Goal: Task Accomplishment & Management: Complete application form

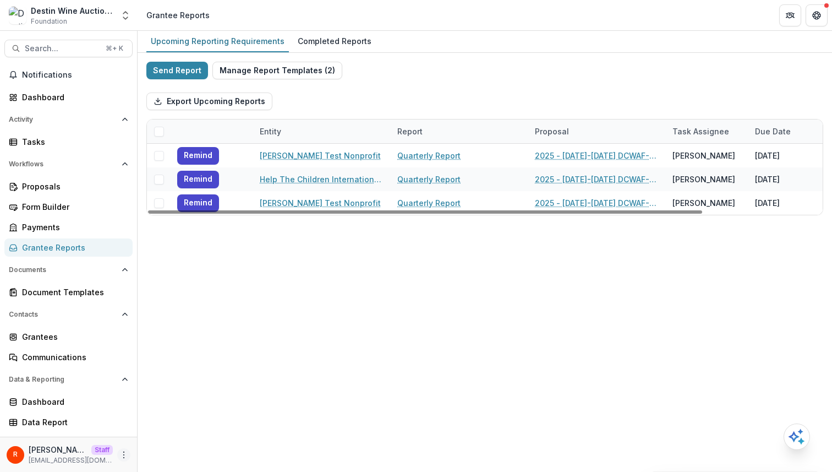
click at [124, 456] on icon "More" at bounding box center [123, 454] width 9 height 9
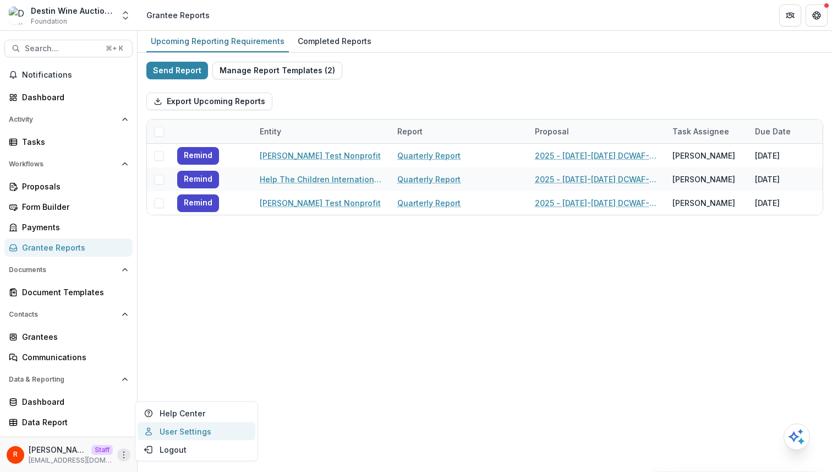
click at [187, 428] on link "User Settings" at bounding box center [197, 431] width 118 height 18
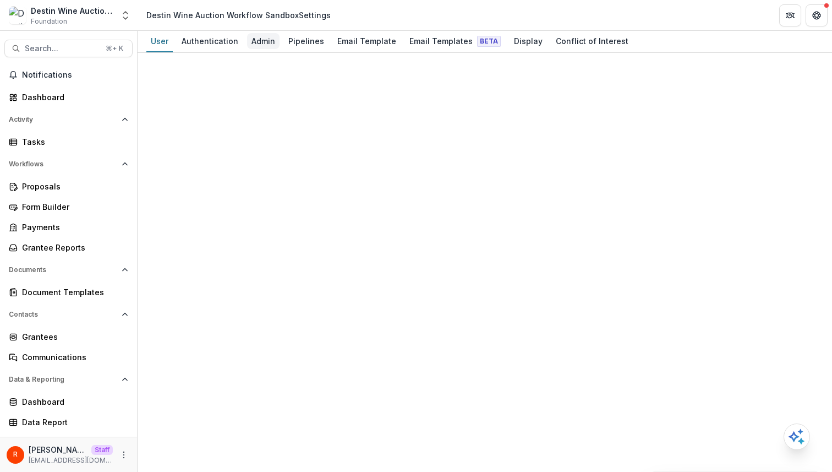
click at [266, 42] on div "Admin" at bounding box center [263, 41] width 32 height 16
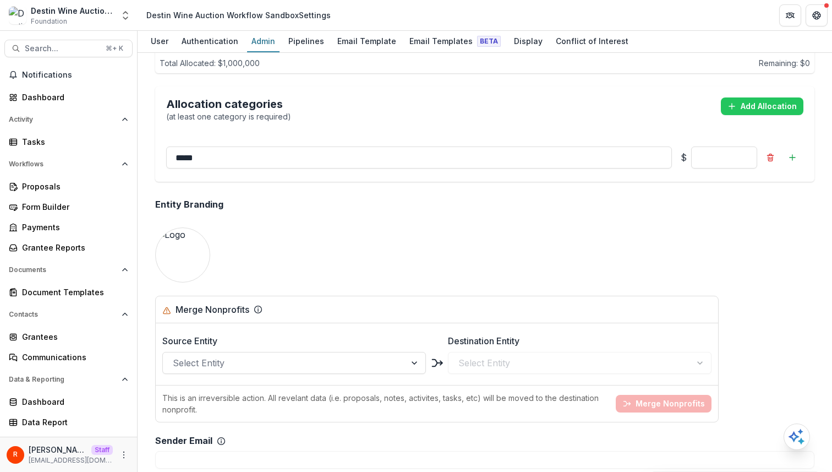
scroll to position [753, 0]
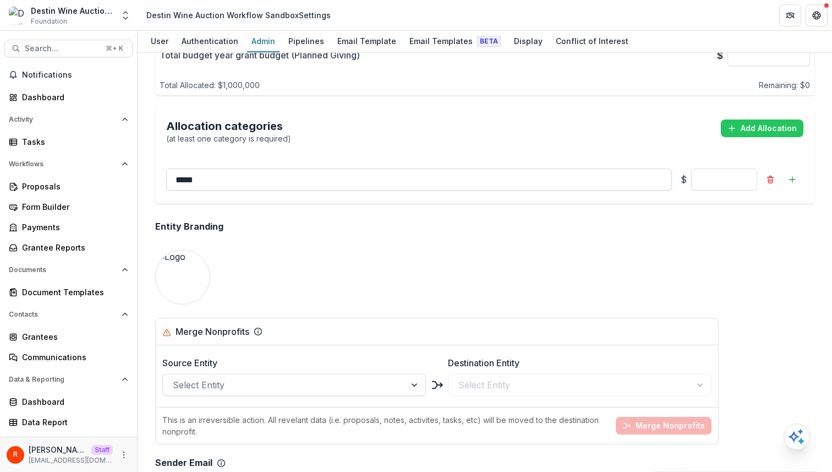
click at [260, 181] on input "*****" at bounding box center [419, 179] width 506 height 22
click at [374, 130] on div "Allocation categories (at least one category is required) Add Allocation" at bounding box center [484, 131] width 637 height 25
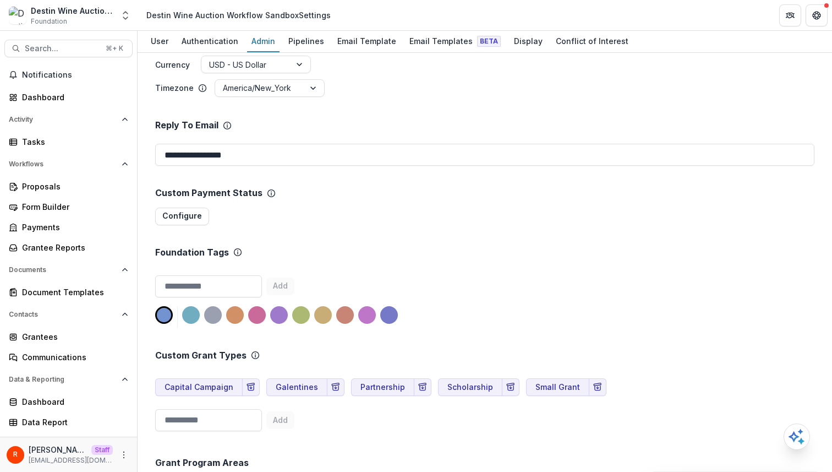
scroll to position [319, 0]
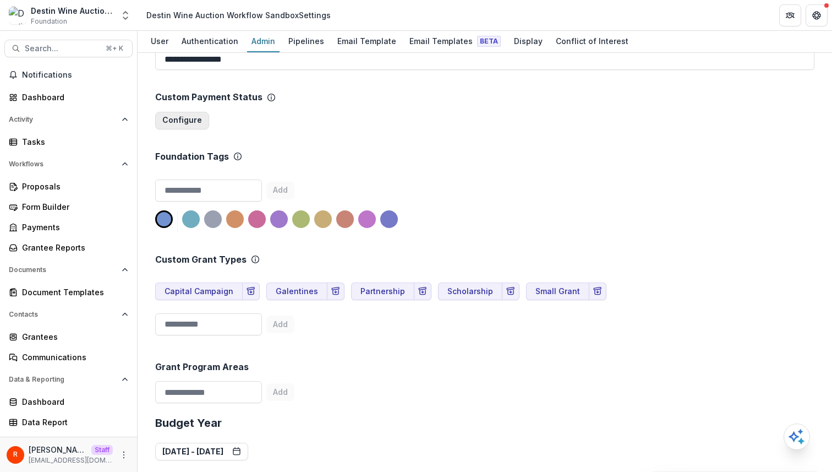
click at [179, 122] on button "Configure" at bounding box center [182, 121] width 54 height 18
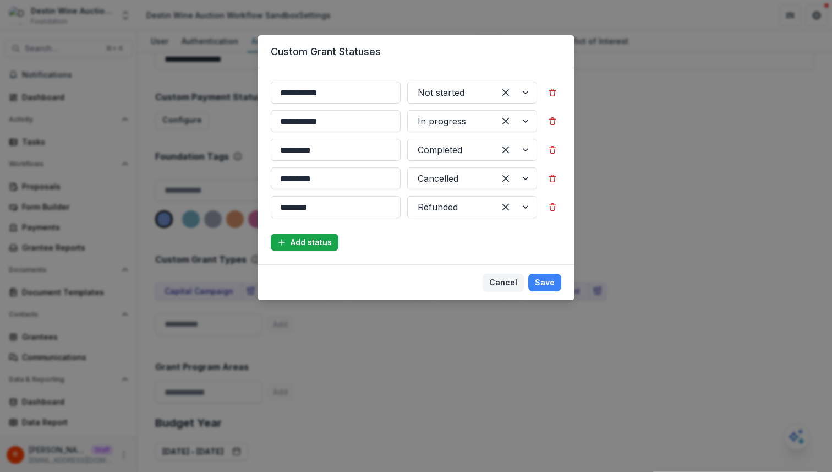
click at [308, 246] on button "Add status" at bounding box center [305, 242] width 68 height 18
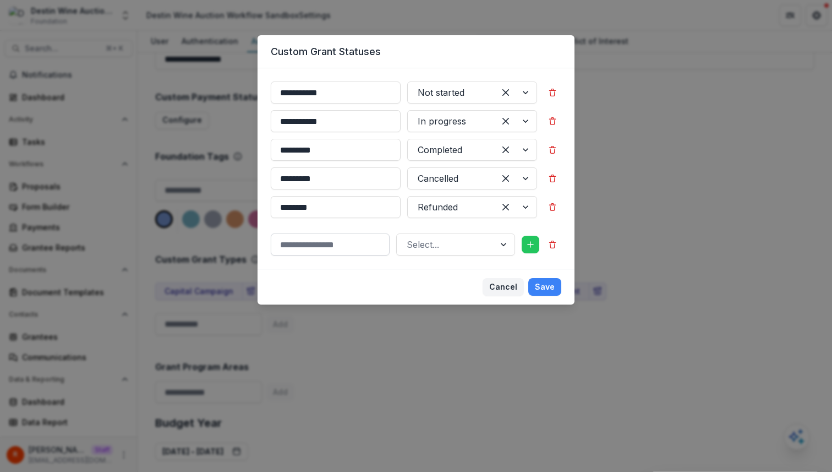
click at [319, 236] on input at bounding box center [330, 244] width 119 height 22
click at [412, 248] on div at bounding box center [446, 244] width 78 height 15
click at [369, 263] on div "**********" at bounding box center [416, 168] width 317 height 200
click at [506, 287] on button "Cancel" at bounding box center [503, 287] width 41 height 18
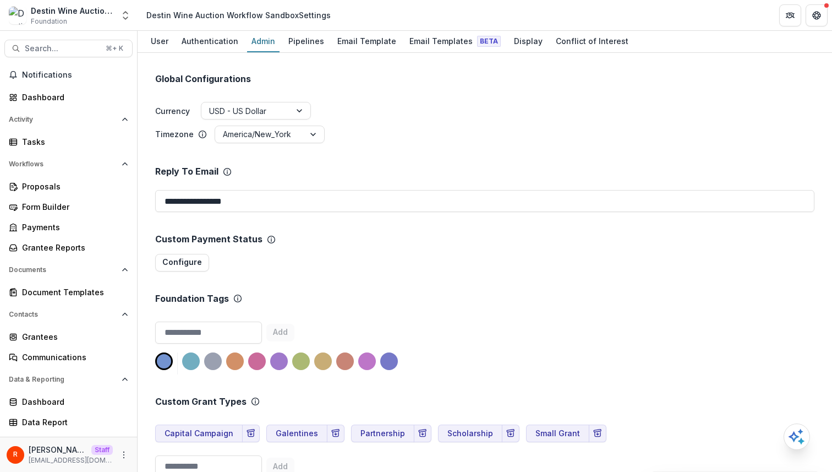
scroll to position [235, 0]
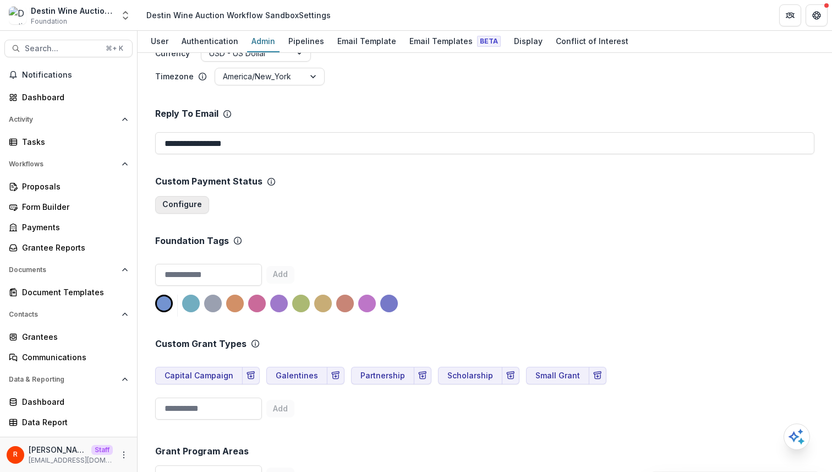
click at [184, 201] on button "Configure" at bounding box center [182, 205] width 54 height 18
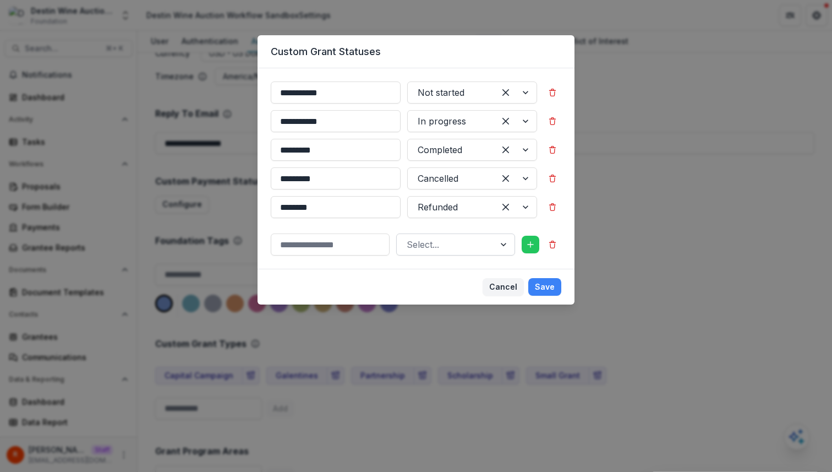
click at [470, 245] on div at bounding box center [446, 244] width 78 height 15
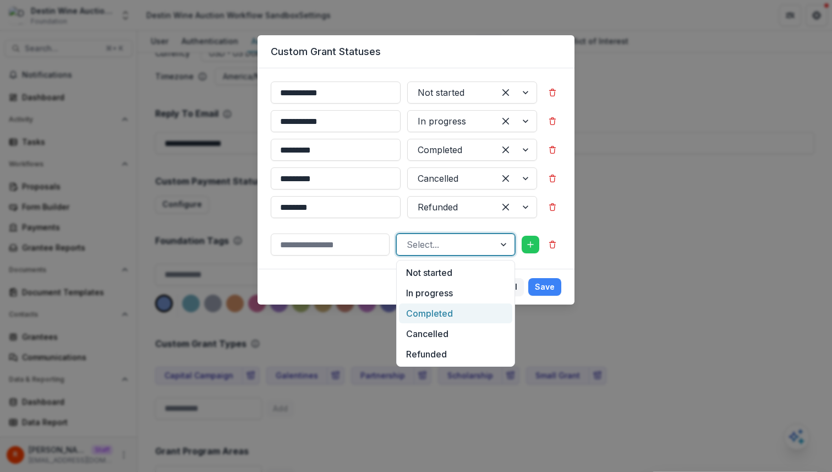
click at [365, 272] on footer "Cancel Save" at bounding box center [416, 287] width 317 height 36
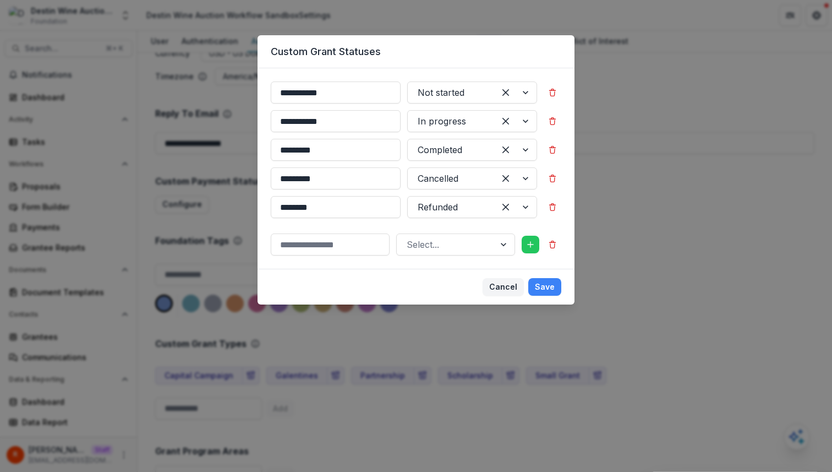
click at [333, 50] on header "Custom Grant Statuses" at bounding box center [416, 51] width 317 height 33
copy header "Custom Grant Statuses"
click at [532, 252] on button "add button" at bounding box center [531, 245] width 18 height 18
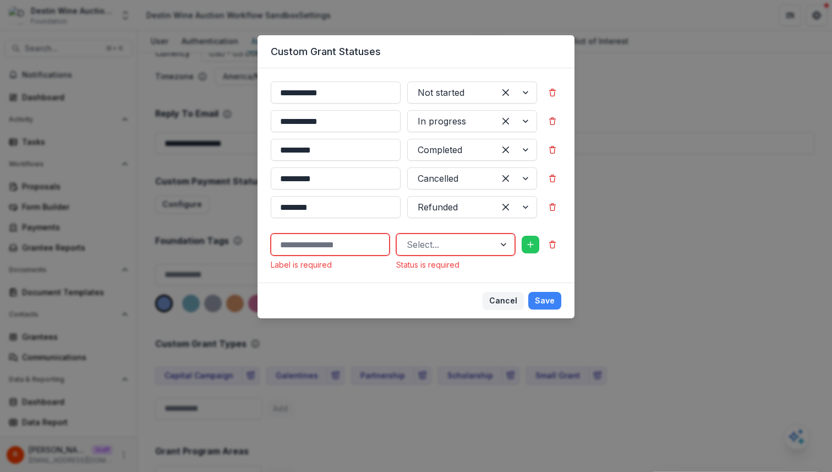
click at [347, 250] on input at bounding box center [330, 244] width 119 height 22
click at [436, 250] on div at bounding box center [446, 244] width 78 height 15
click at [347, 293] on footer "Cancel Save" at bounding box center [416, 300] width 317 height 36
click at [230, 285] on div "**********" at bounding box center [416, 236] width 832 height 472
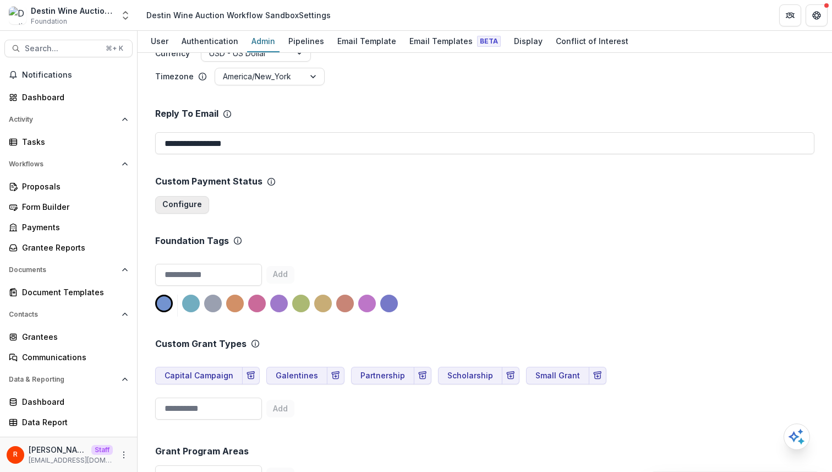
click at [196, 212] on button "Configure" at bounding box center [182, 205] width 54 height 18
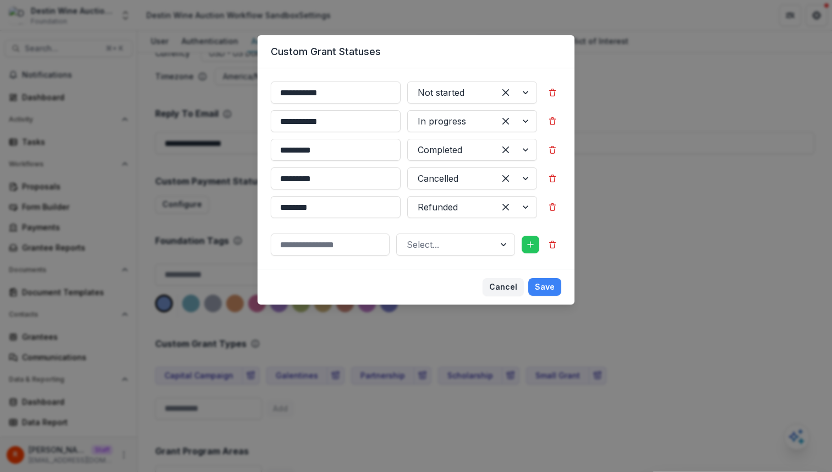
click at [598, 64] on div "**********" at bounding box center [416, 236] width 832 height 472
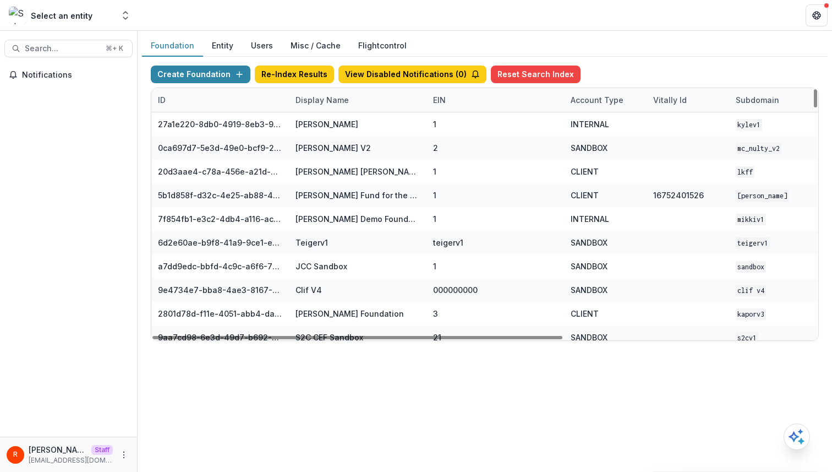
click at [326, 96] on div "Display Name" at bounding box center [322, 100] width 67 height 12
click at [324, 128] on input "*" at bounding box center [333, 134] width 88 height 13
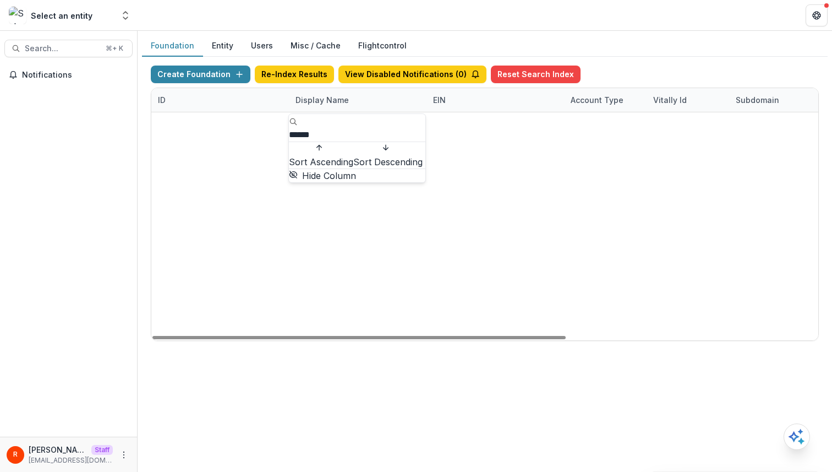
type input "******"
click at [340, 112] on div "00b91dfc-4fc7-4aa2-8454-6482452217a3 Destin Wine Auction Workflow Sandbox 00000…" at bounding box center [484, 112] width 667 height 0
click at [298, 124] on div "Destin Wine Auction Workflow Sandbox" at bounding box center [358, 124] width 124 height 12
drag, startPoint x: 298, startPoint y: 124, endPoint x: 353, endPoint y: 124, distance: 55.0
click at [353, 124] on div "Destin Wine Auction Workflow Sandbox" at bounding box center [358, 124] width 124 height 12
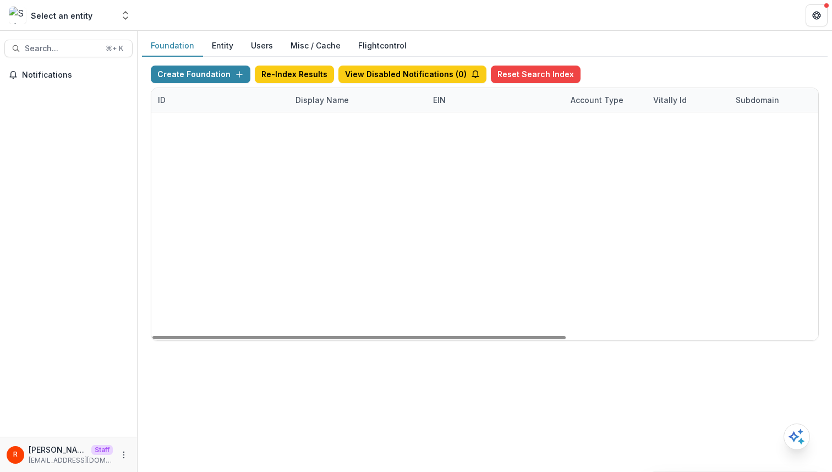
copy div "Destin Wine Auction"
click at [216, 79] on button "Create Foundation" at bounding box center [201, 74] width 100 height 18
paste input "**********"
type input "**********"
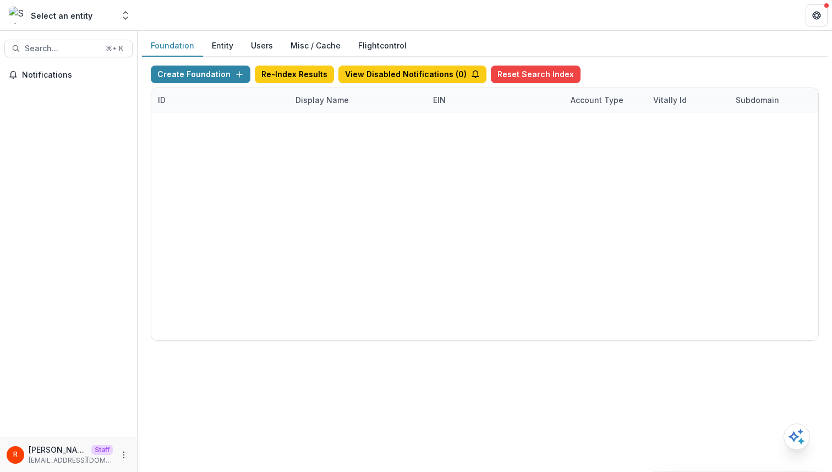
type input "*"
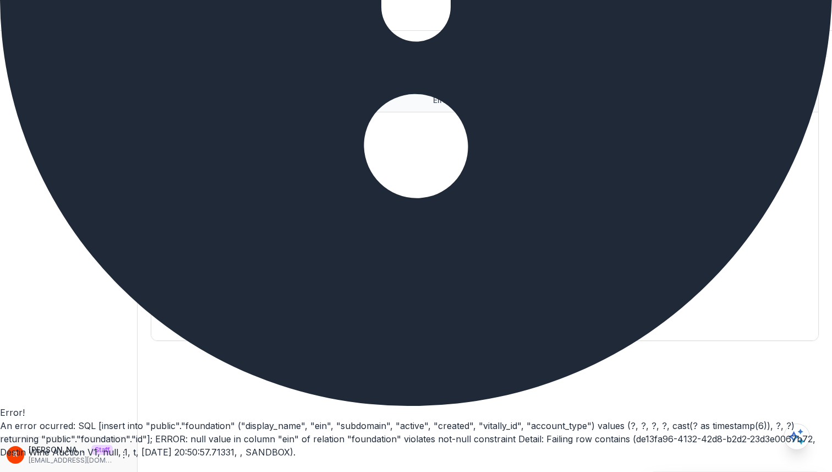
type input "*"
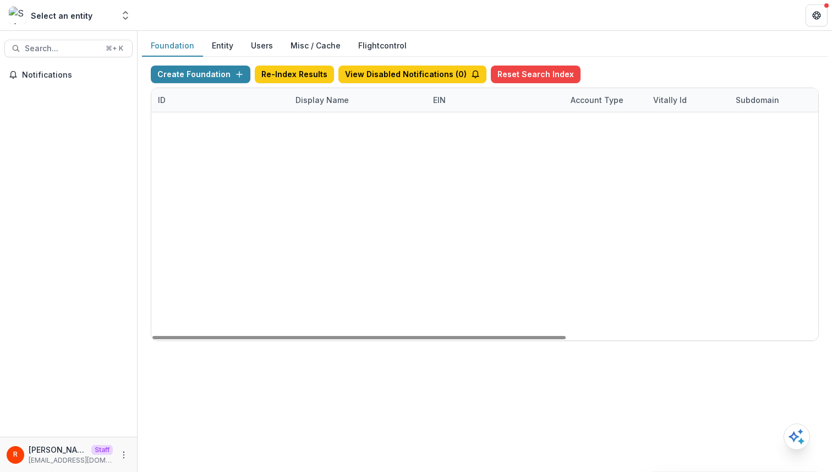
click at [236, 140] on div "e66933ac-eac3-4916-a595-35cd7309fc33" at bounding box center [220, 148] width 124 height 24
copy div "e66933ac-eac3-4916-a595-35cd7309fc33"
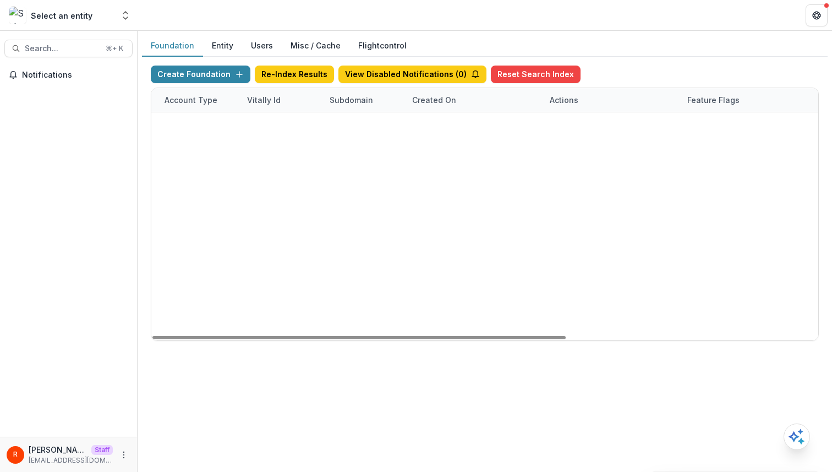
click at [565, 154] on link "Visit" at bounding box center [565, 148] width 30 height 18
click at [313, 96] on div "Display Name" at bounding box center [322, 100] width 67 height 12
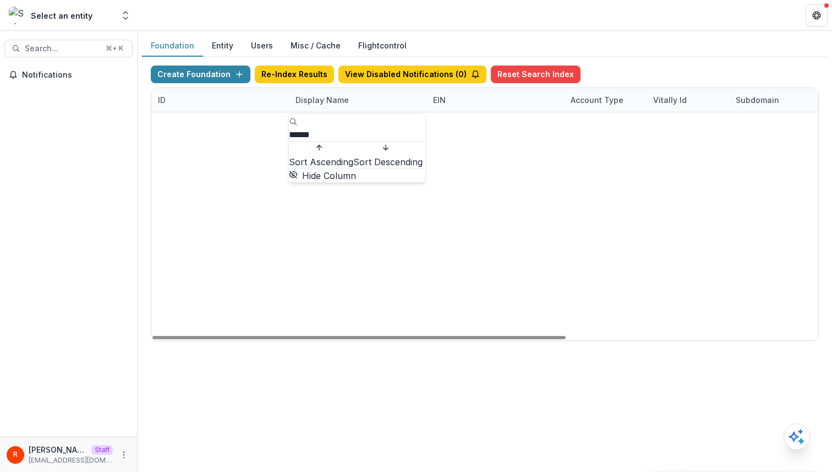
click at [313, 128] on input "******" at bounding box center [333, 134] width 88 height 13
type input "****"
click at [324, 112] on div "1fb6fb74-4881-4b07-9f20-dc4b33c2143f Grayer Family Foundation Workflow Sandbox …" at bounding box center [484, 112] width 667 height 0
click at [304, 122] on div "Grayer Family Foundation Workflow Sandbox" at bounding box center [358, 124] width 124 height 12
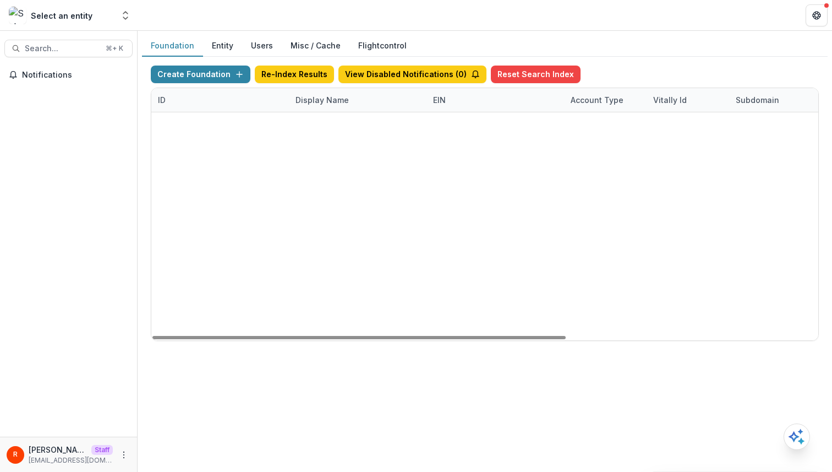
drag, startPoint x: 304, startPoint y: 122, endPoint x: 370, endPoint y: 122, distance: 66.6
click at [370, 122] on div "Grayer Family Foundation Workflow Sandbox" at bounding box center [358, 124] width 124 height 12
copy div "Grayer Family Foundation"
click at [206, 76] on button "Create Foundation" at bounding box center [201, 74] width 100 height 18
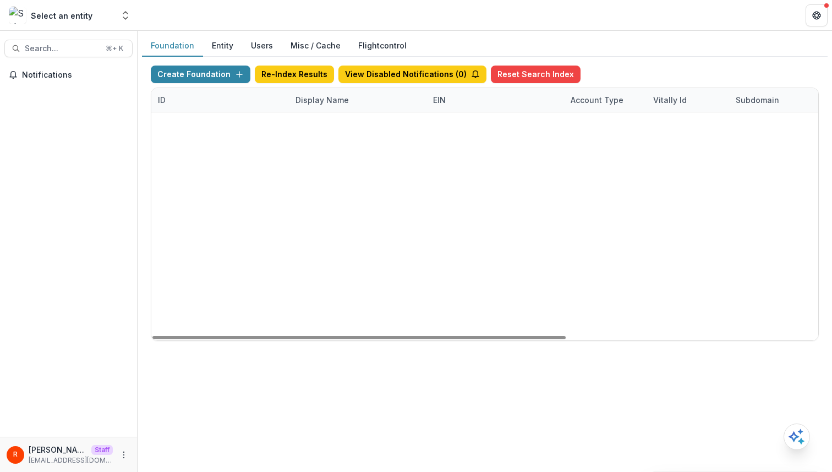
paste input "**********"
type input "**********"
type input "*"
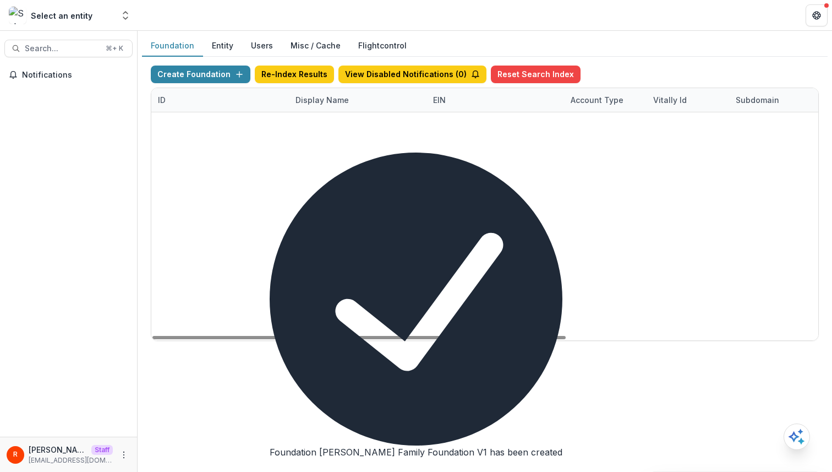
click at [237, 139] on div "c487b972-ea0f-44a8-b8eb-1a69f09748c1" at bounding box center [220, 148] width 124 height 24
copy div "c487b972-ea0f-44a8-b8eb-1a69f09748c1"
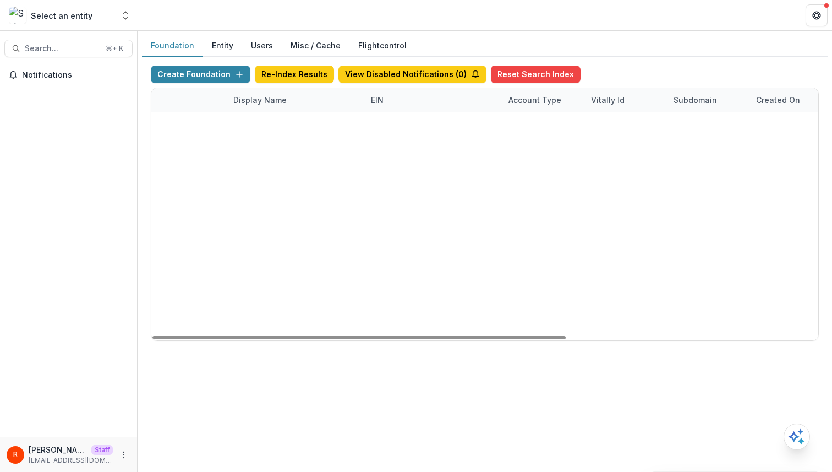
scroll to position [0, 406]
click at [570, 150] on link "Visit" at bounding box center [565, 148] width 30 height 18
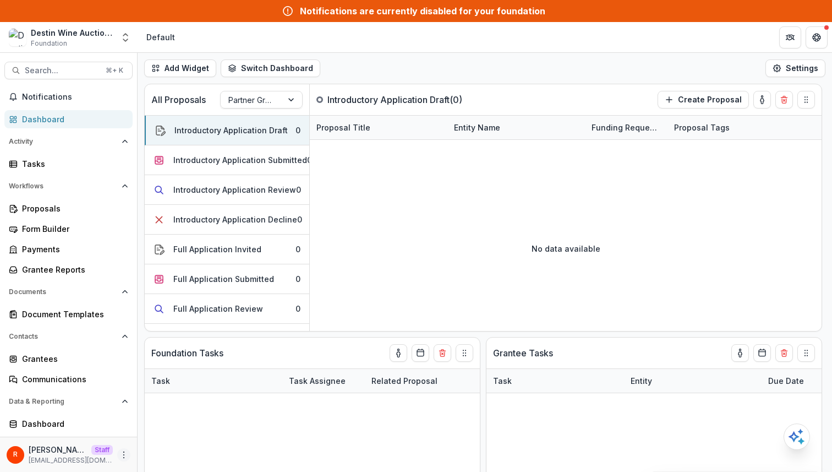
click at [120, 450] on icon "More" at bounding box center [123, 454] width 9 height 9
click at [189, 430] on link "User Settings" at bounding box center [193, 431] width 118 height 18
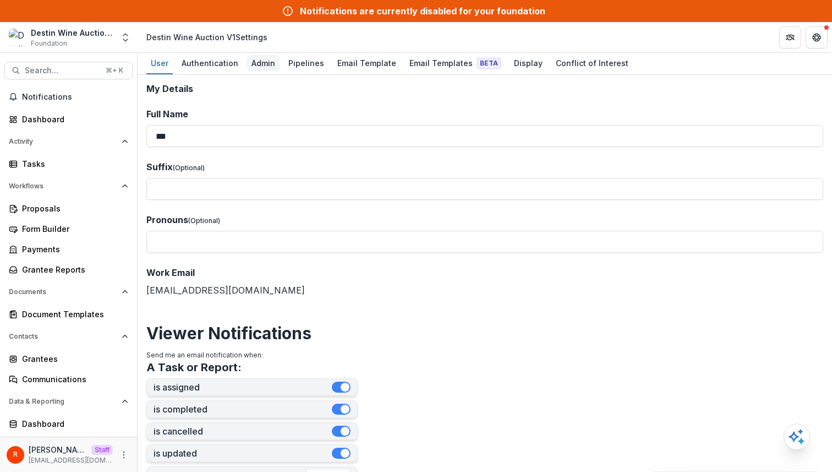
click at [260, 70] on div "Admin" at bounding box center [263, 63] width 32 height 16
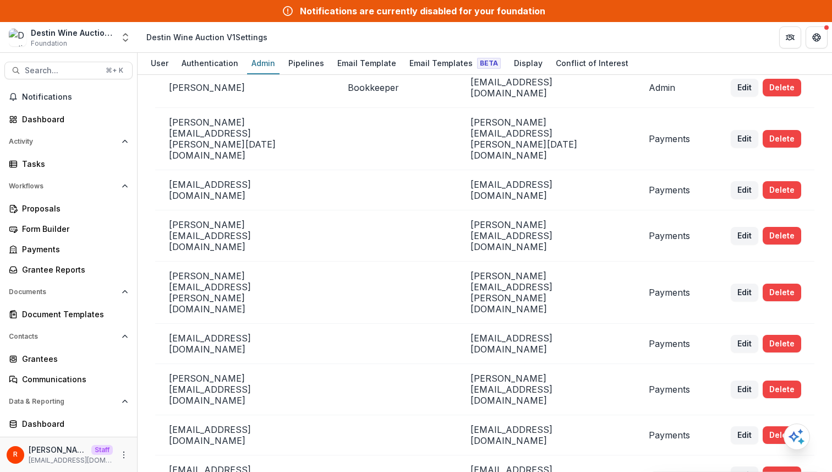
scroll to position [88, 0]
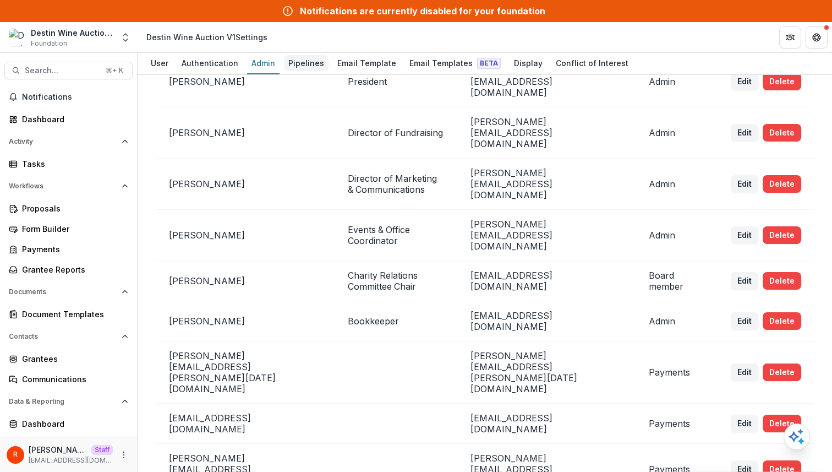
click at [304, 56] on div "Pipelines" at bounding box center [306, 63] width 45 height 16
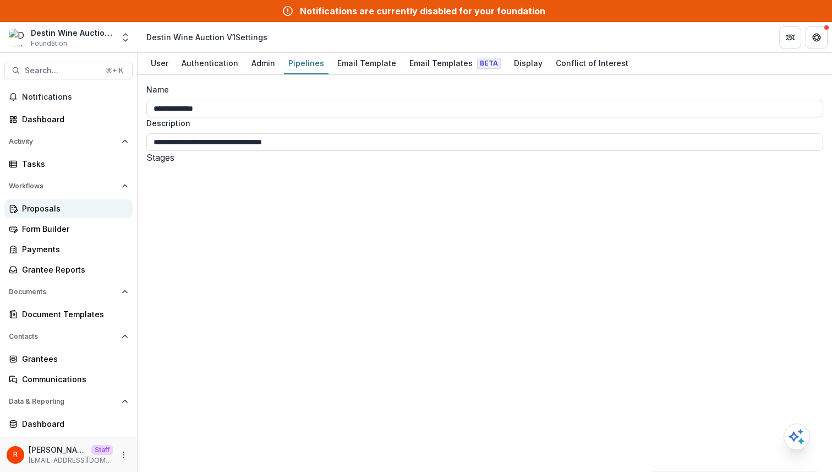
click at [64, 207] on div "Proposals" at bounding box center [73, 209] width 102 height 12
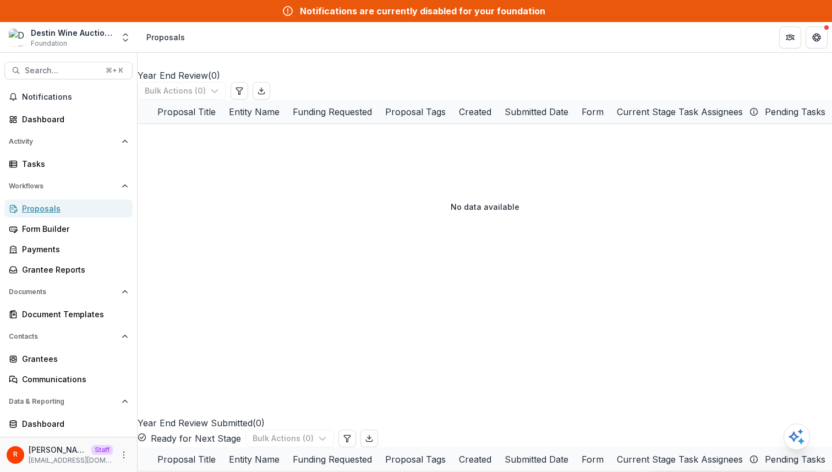
scroll to position [0, 608]
click at [64, 158] on div "Tasks" at bounding box center [73, 164] width 102 height 12
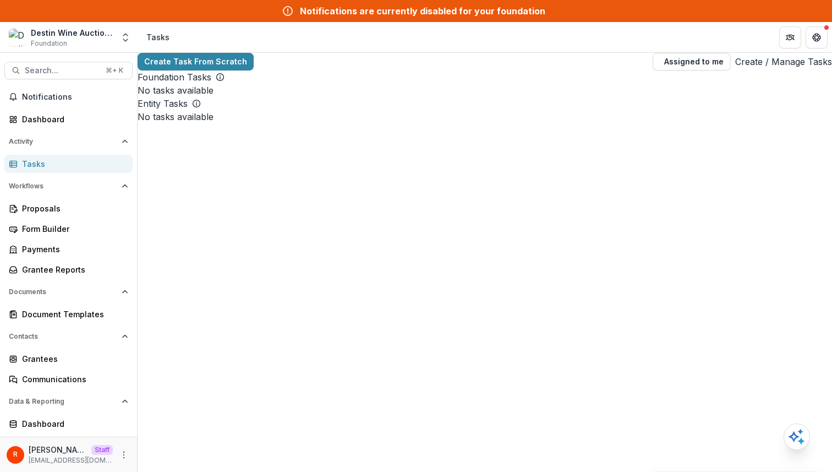
click at [769, 68] on link "Create / Manage Tasks" at bounding box center [783, 61] width 97 height 13
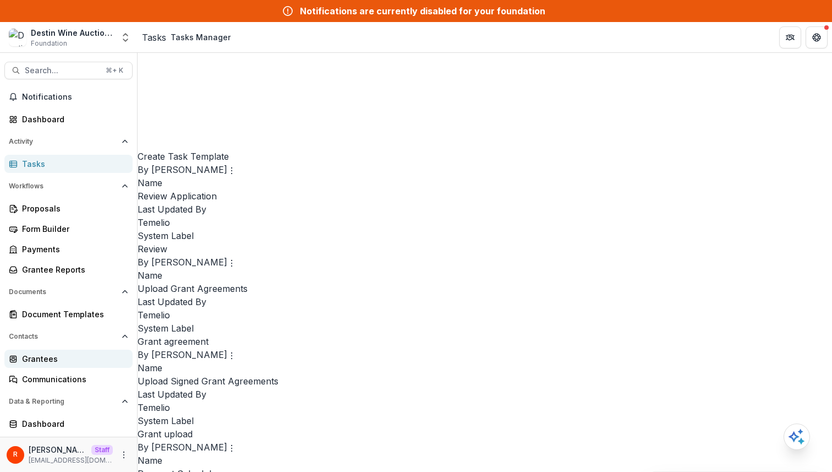
scroll to position [17, 0]
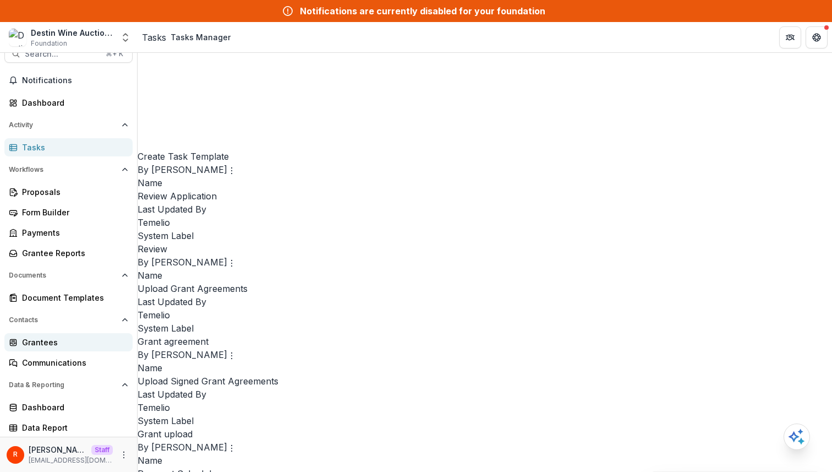
click at [64, 337] on div "Grantees" at bounding box center [73, 342] width 102 height 12
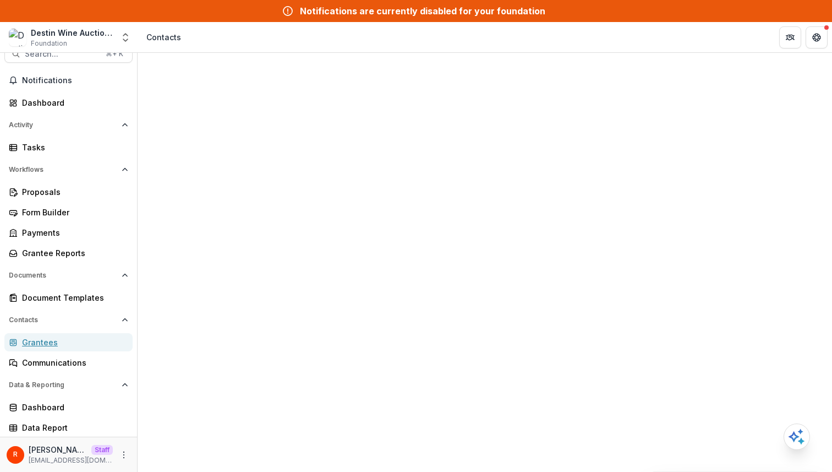
scroll to position [0, 1314]
click at [119, 456] on icon "More" at bounding box center [123, 454] width 9 height 9
click at [173, 430] on link "User Settings" at bounding box center [193, 431] width 118 height 18
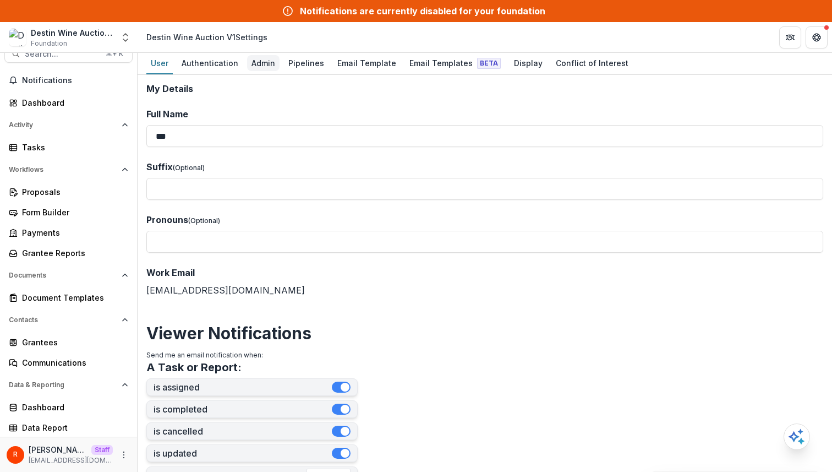
click at [259, 62] on div "Admin" at bounding box center [263, 63] width 32 height 16
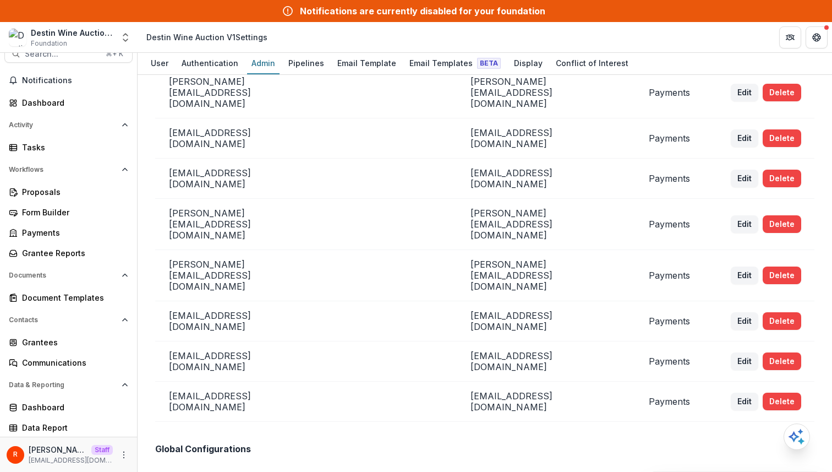
scroll to position [834, 0]
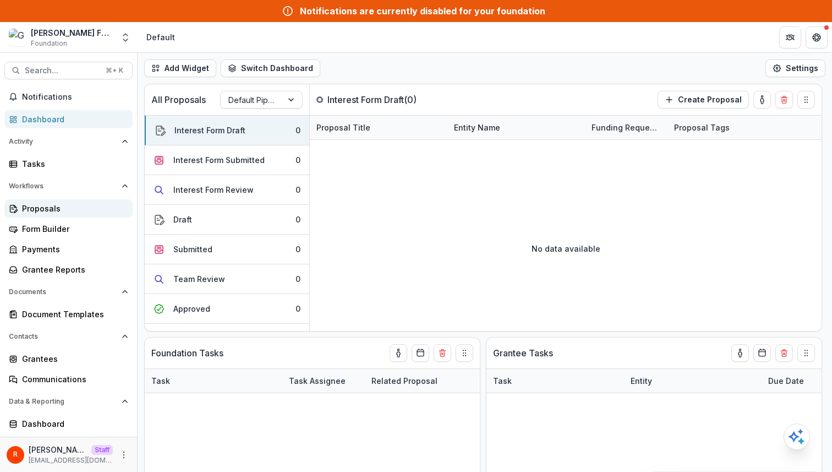
click at [72, 211] on div "Proposals" at bounding box center [73, 209] width 102 height 12
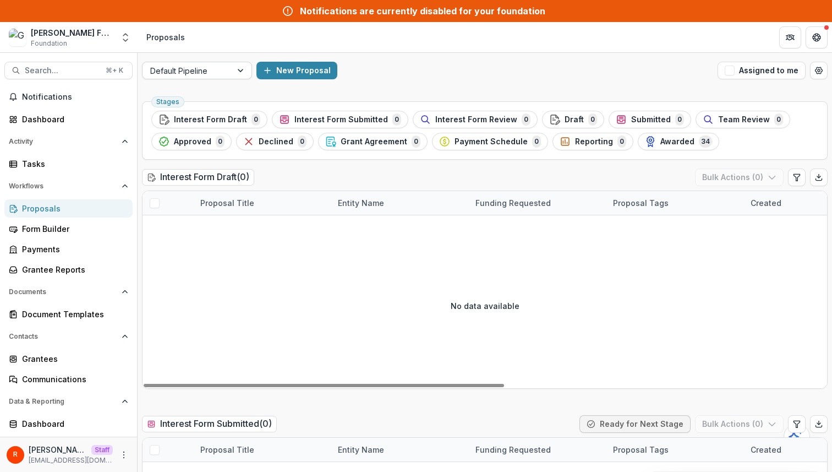
click at [209, 77] on div "Default Pipeline" at bounding box center [187, 71] width 89 height 16
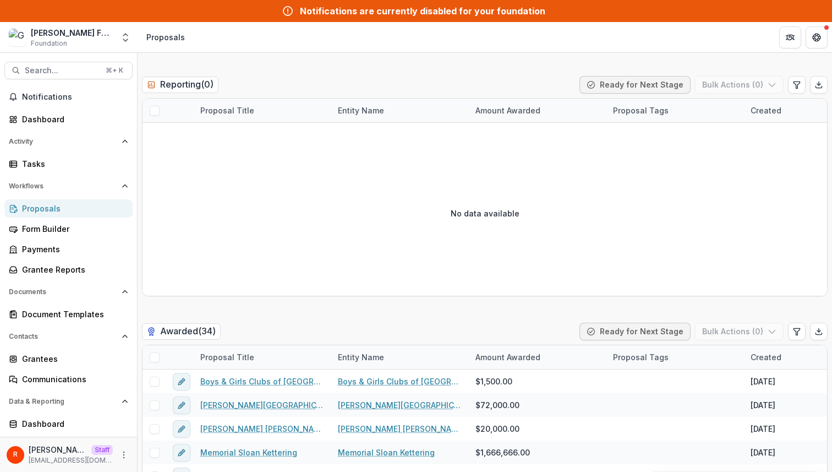
scroll to position [2634, 0]
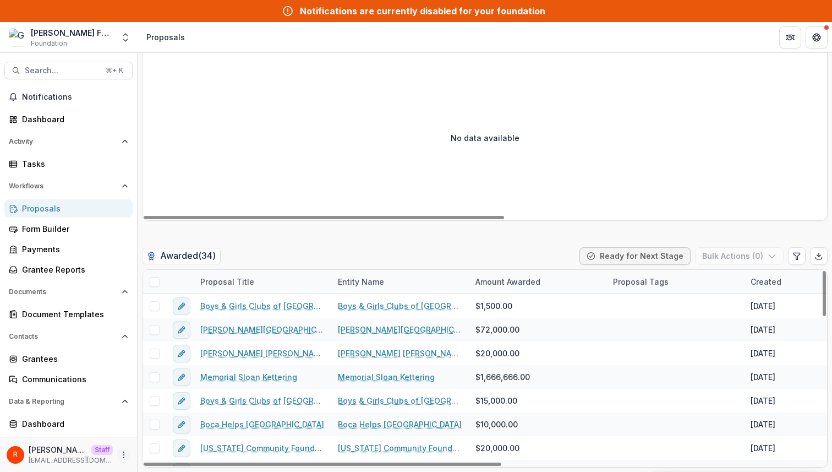
click at [119, 457] on icon "More" at bounding box center [123, 454] width 9 height 9
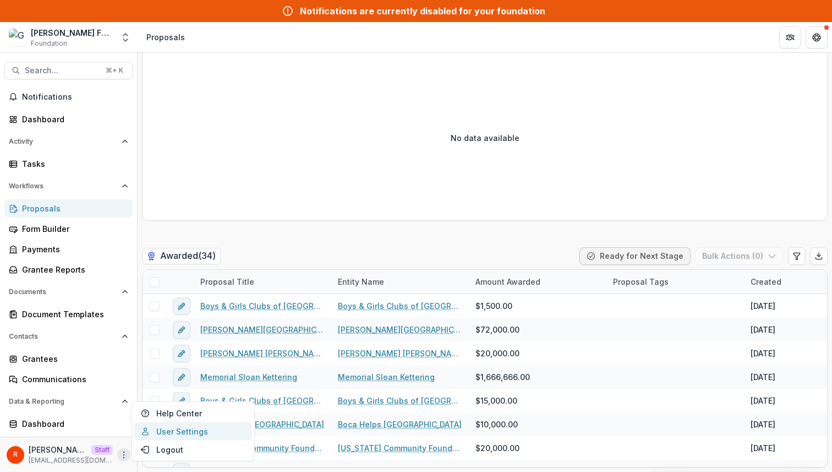
click at [171, 425] on link "User Settings" at bounding box center [193, 431] width 118 height 18
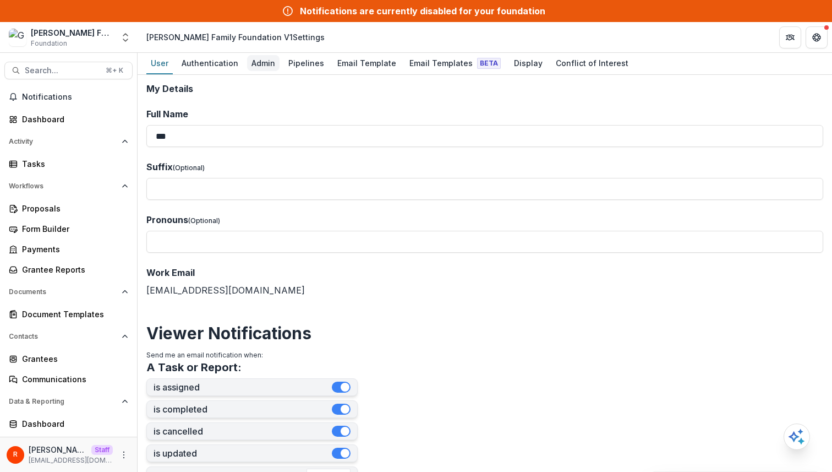
click at [265, 62] on div "Admin" at bounding box center [263, 63] width 32 height 16
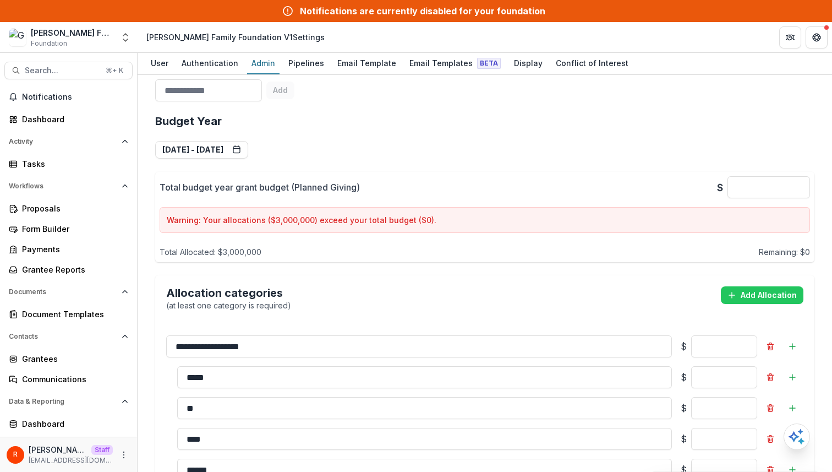
scroll to position [476, 0]
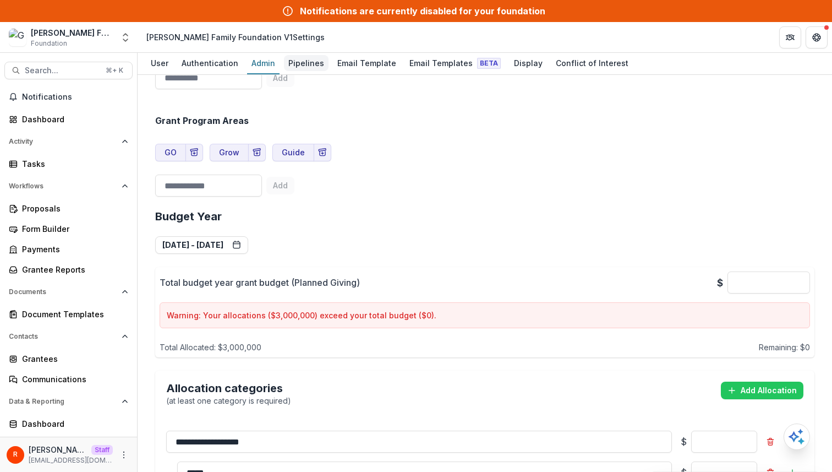
click at [308, 62] on div "Pipelines" at bounding box center [306, 63] width 45 height 16
